Goal: Task Accomplishment & Management: Complete application form

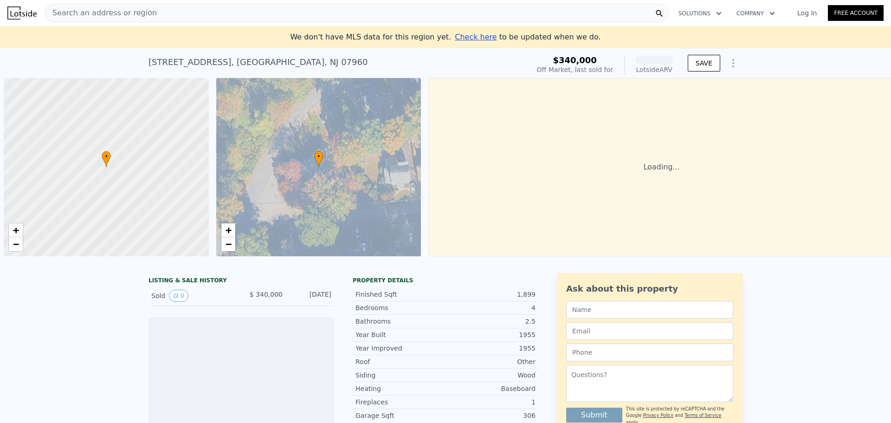
scroll to position [0, 4]
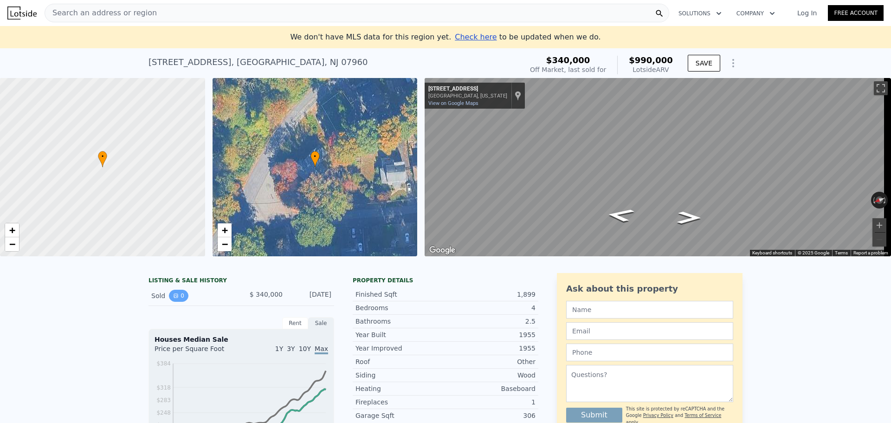
click at [174, 298] on icon "View historical data" at bounding box center [176, 296] width 6 height 6
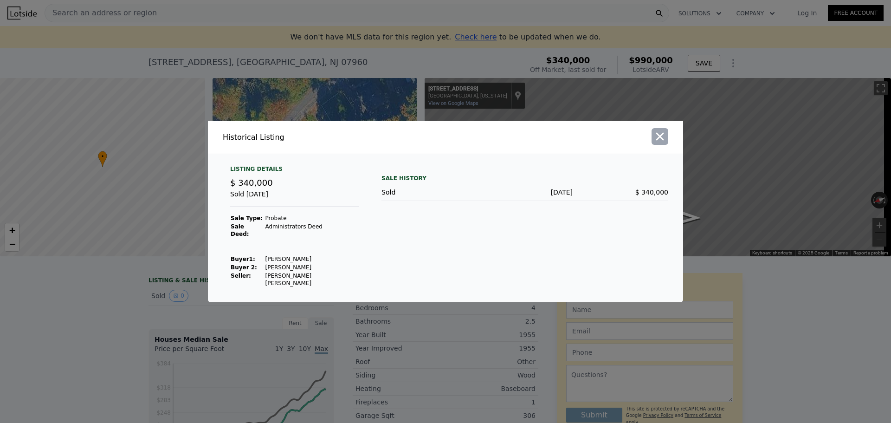
click at [658, 143] on icon "button" at bounding box center [659, 136] width 13 height 13
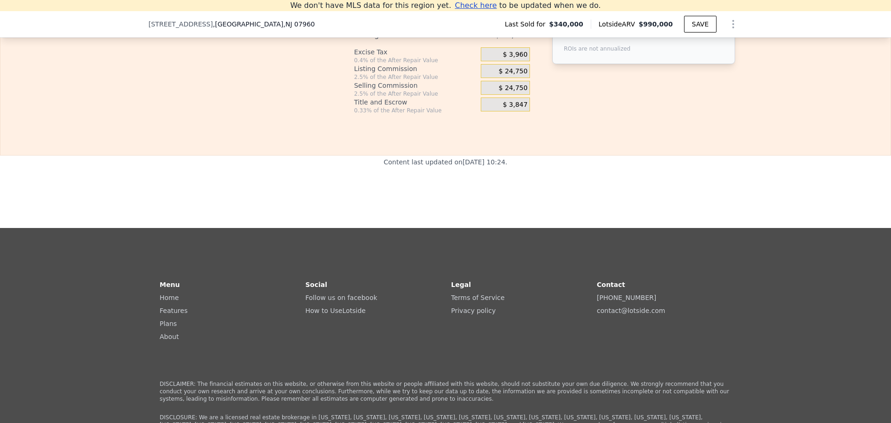
scroll to position [1427, 0]
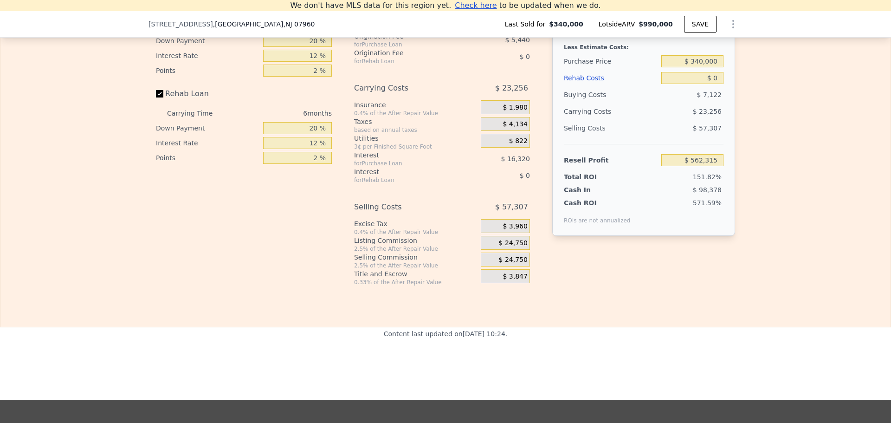
click at [477, 8] on span "Check here" at bounding box center [476, 5] width 42 height 9
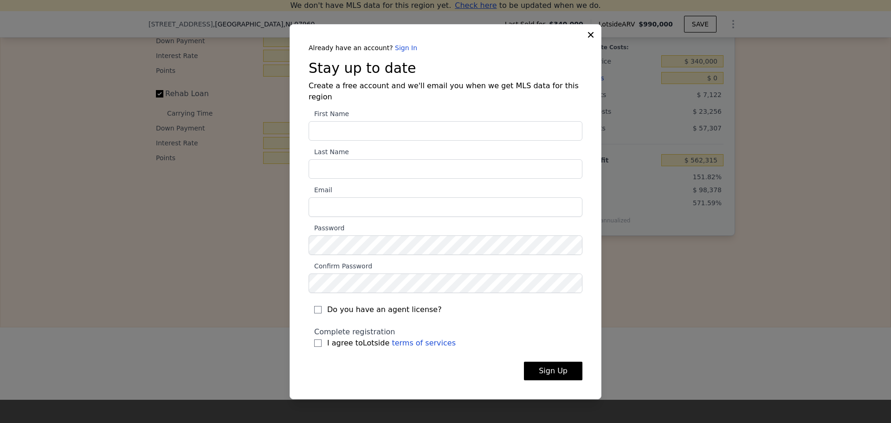
click at [360, 130] on input "First Name" at bounding box center [445, 130] width 274 height 19
type input "Jeffrey"
type input "Pacailler"
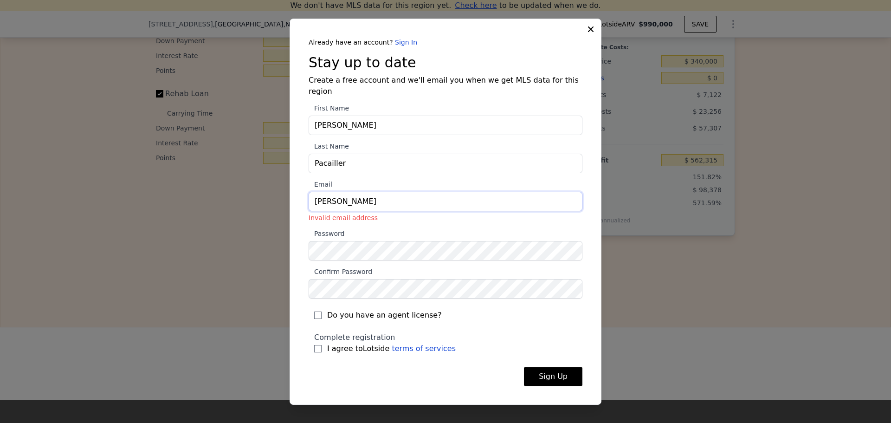
type input "[PERSON_NAME][EMAIL_ADDRESS][DOMAIN_NAME]"
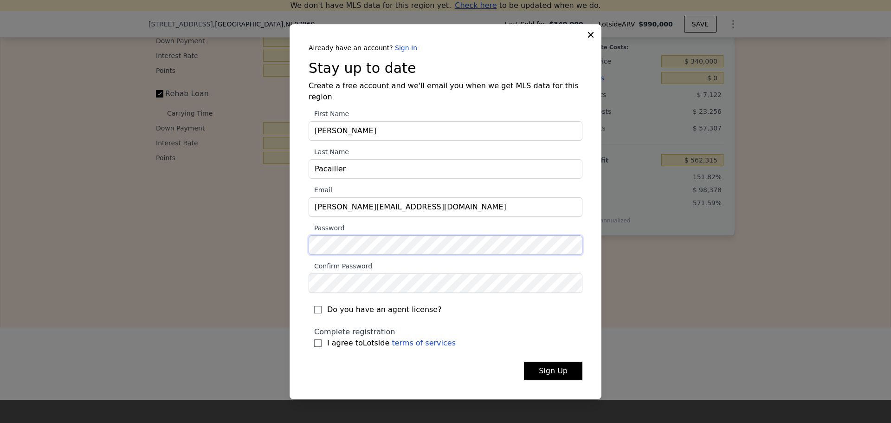
click at [341, 244] on section "First Name Jeffrey Last Name Pacailler Email jeffrey.pacailler@gmail.com Passwo…" at bounding box center [445, 231] width 274 height 246
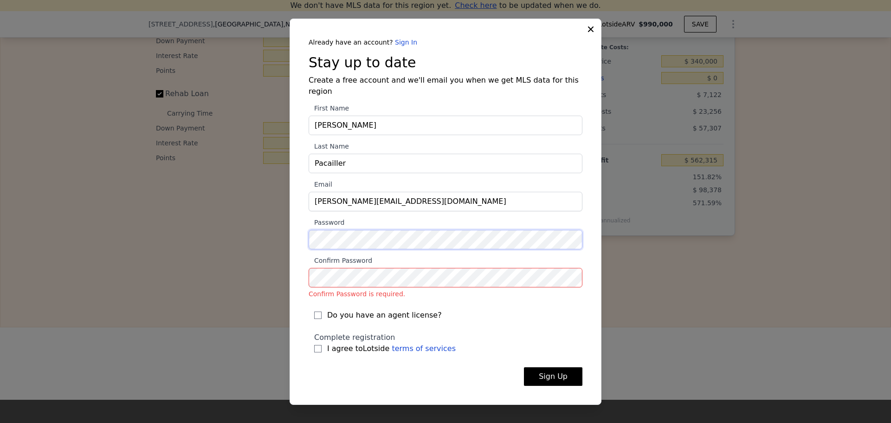
click at [247, 233] on div "​ Already have an account? Sign In Stay up to date Create a free account and we…" at bounding box center [445, 211] width 891 height 423
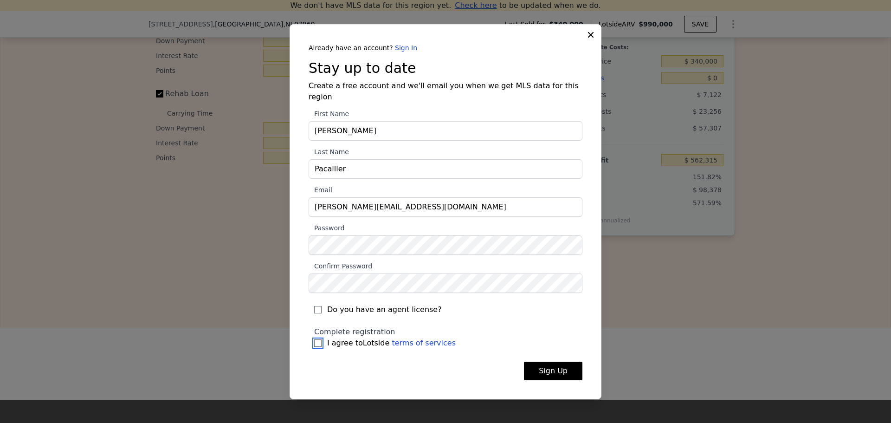
click at [316, 339] on input "I agree to Lotside terms of services" at bounding box center [317, 342] width 7 height 7
checkbox input "true"
click at [537, 362] on button "Sign Up" at bounding box center [553, 370] width 58 height 19
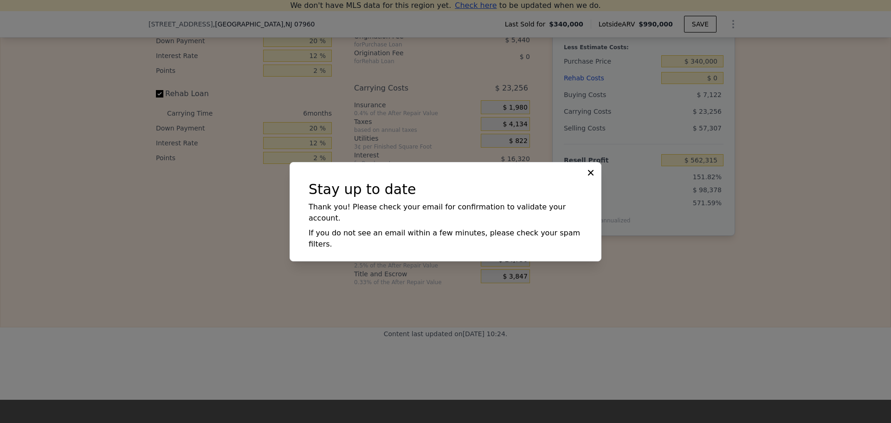
click at [593, 175] on icon at bounding box center [591, 172] width 6 height 6
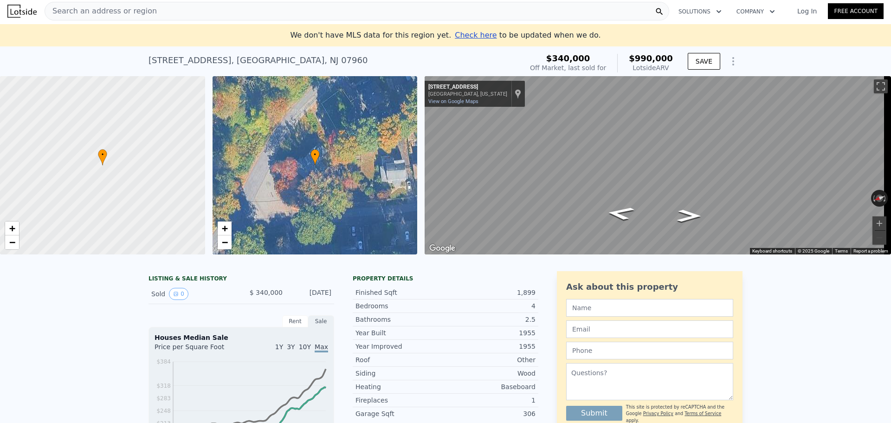
scroll to position [0, 0]
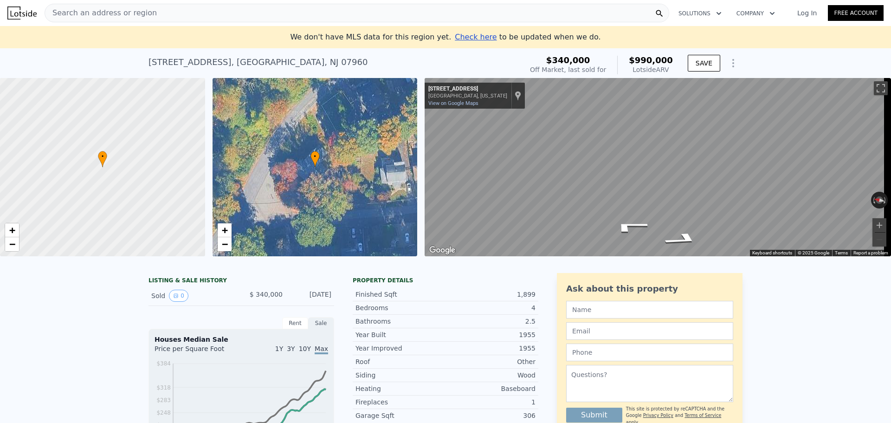
click at [138, 187] on div at bounding box center [103, 167] width 246 height 214
click at [12, 230] on span "+" at bounding box center [12, 230] width 6 height 12
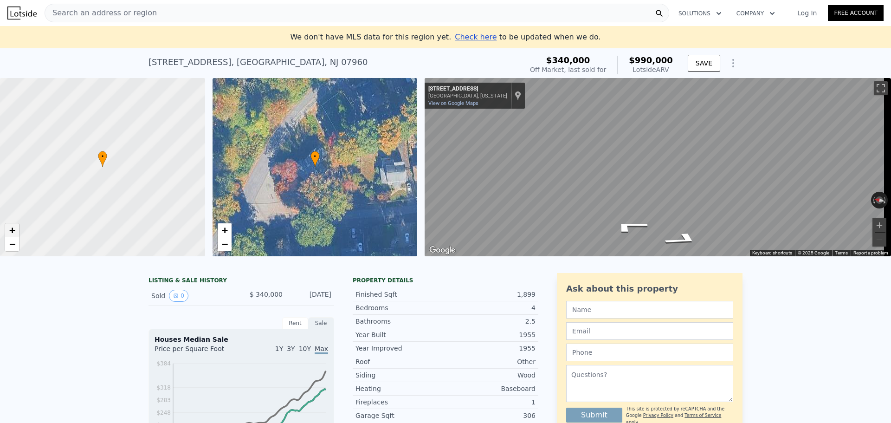
click at [12, 230] on span "+" at bounding box center [12, 230] width 6 height 12
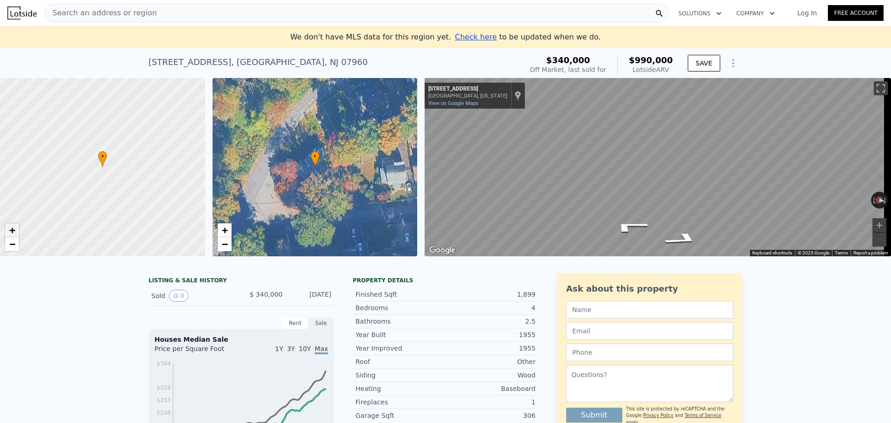
click at [12, 230] on span "+" at bounding box center [12, 230] width 6 height 12
click at [171, 16] on div "Search an address or region" at bounding box center [394, 13] width 698 height 19
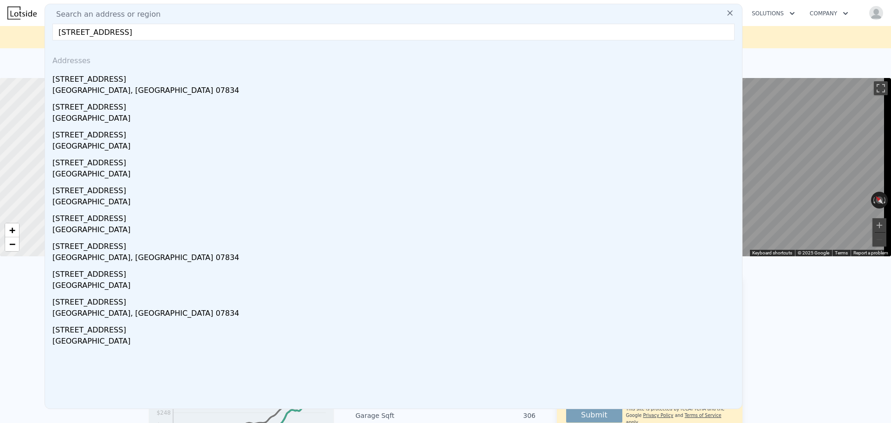
click at [100, 32] on input "73 cedar lake denville nj" at bounding box center [393, 32] width 682 height 17
type input "73 cedar lake e denville nj"
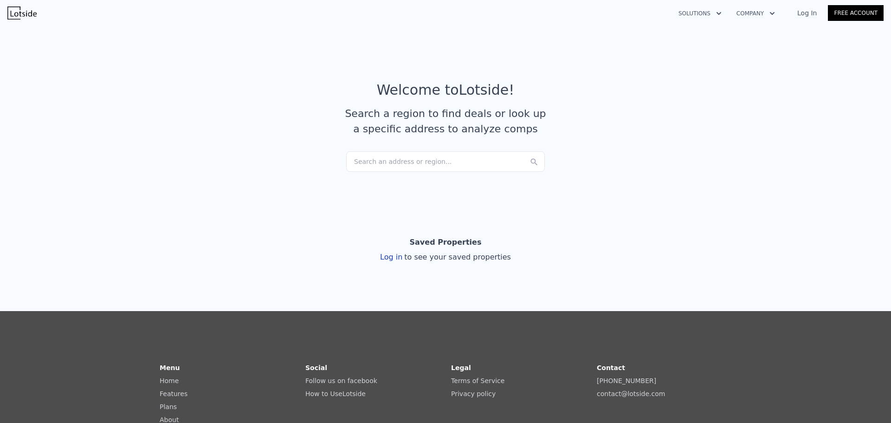
click at [417, 161] on div "Search an address or region..." at bounding box center [445, 161] width 199 height 20
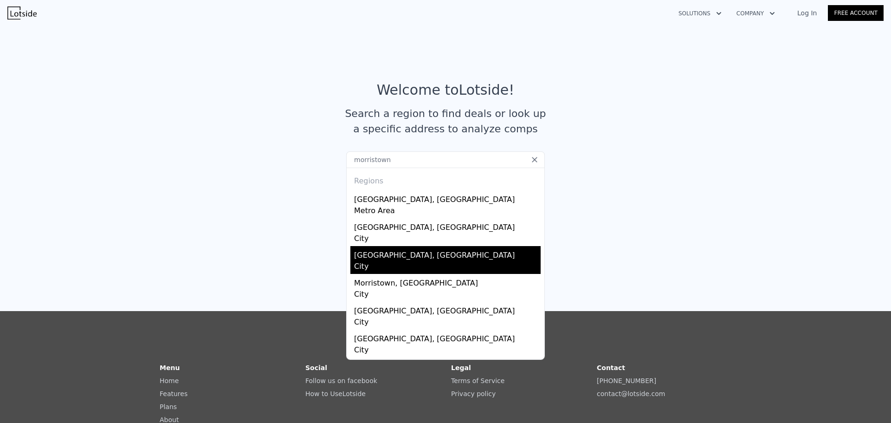
type input "morristown"
click at [371, 251] on div "[GEOGRAPHIC_DATA], [GEOGRAPHIC_DATA]" at bounding box center [447, 253] width 186 height 15
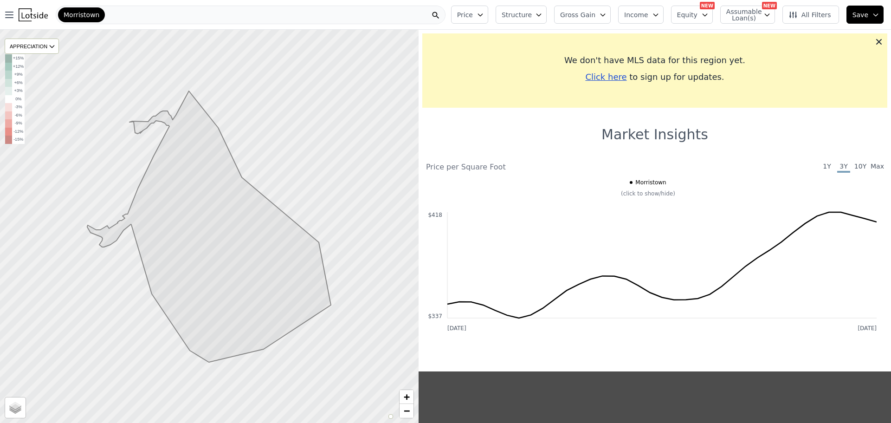
click at [604, 76] on span "Click here" at bounding box center [605, 77] width 41 height 10
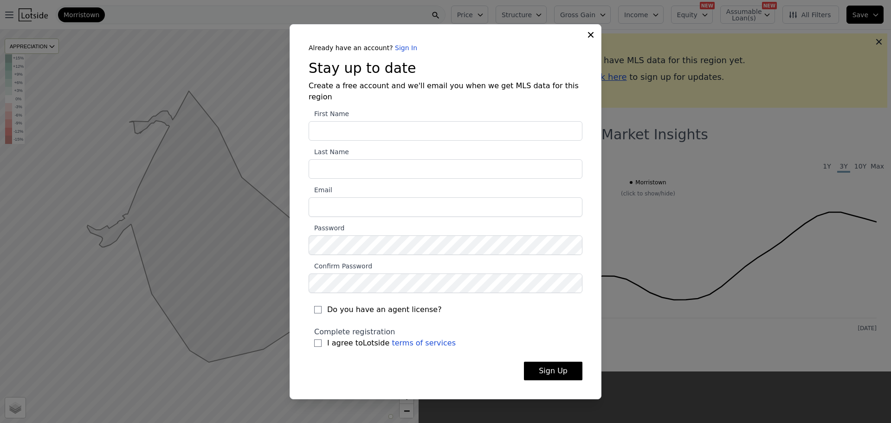
click at [395, 51] on link "Sign In" at bounding box center [406, 47] width 22 height 7
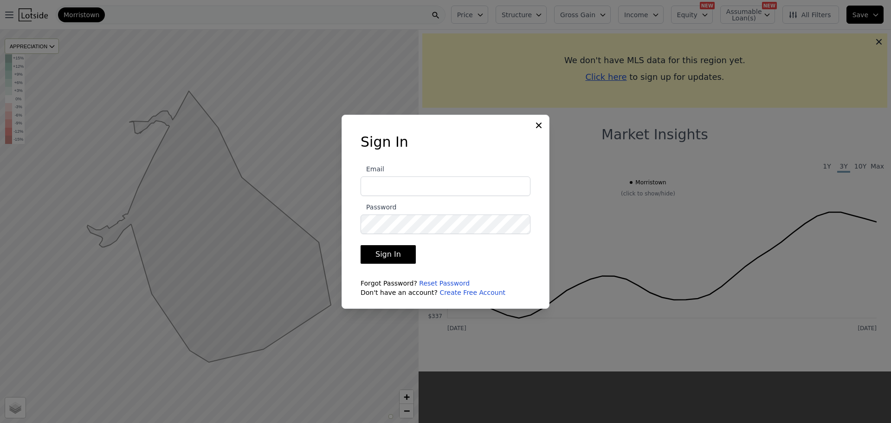
type input "[PERSON_NAME][EMAIL_ADDRESS][DOMAIN_NAME]"
click at [390, 260] on button "Sign In" at bounding box center [387, 254] width 55 height 19
